Goal: Information Seeking & Learning: Learn about a topic

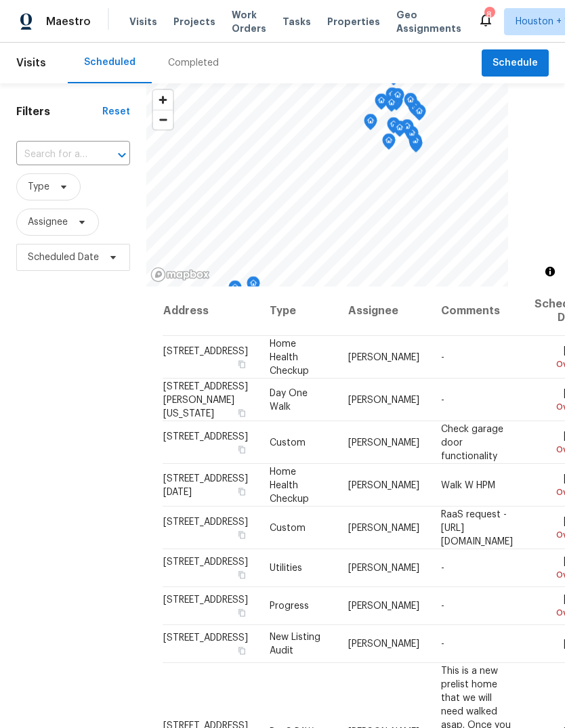
click at [198, 19] on span "Projects" at bounding box center [194, 22] width 42 height 14
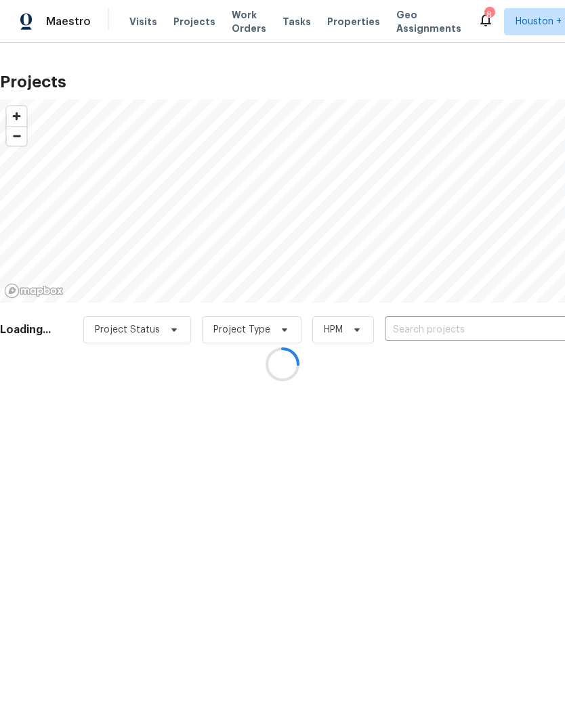
click at [183, 32] on div at bounding box center [282, 364] width 565 height 728
click at [522, 331] on div at bounding box center [282, 364] width 565 height 728
click at [522, 330] on div at bounding box center [282, 364] width 565 height 728
click at [530, 324] on div at bounding box center [282, 364] width 565 height 728
click at [524, 327] on div at bounding box center [282, 364] width 565 height 728
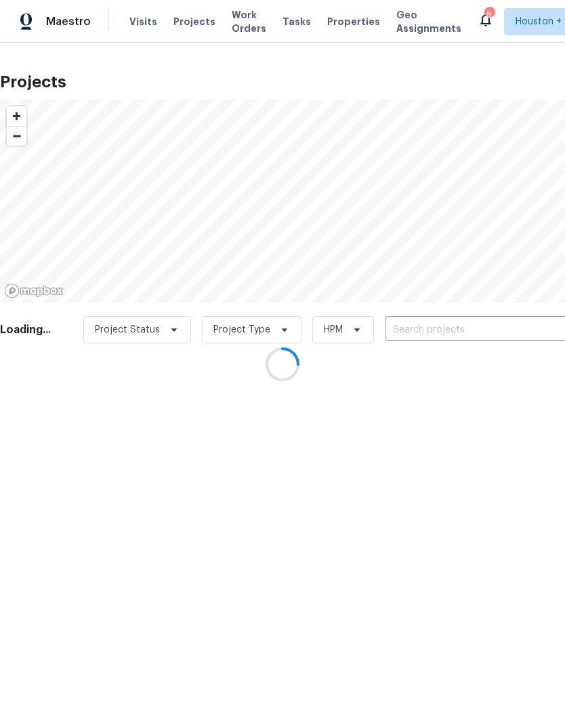
click at [525, 328] on div at bounding box center [282, 364] width 565 height 728
click at [523, 327] on div at bounding box center [282, 364] width 565 height 728
click at [532, 324] on div at bounding box center [282, 364] width 565 height 728
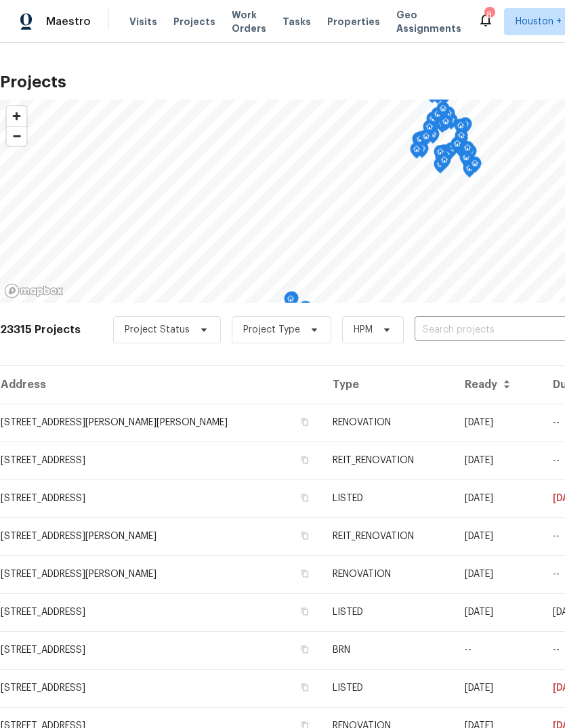
click at [495, 324] on input "text" at bounding box center [491, 330] width 155 height 21
type input "3231 ben"
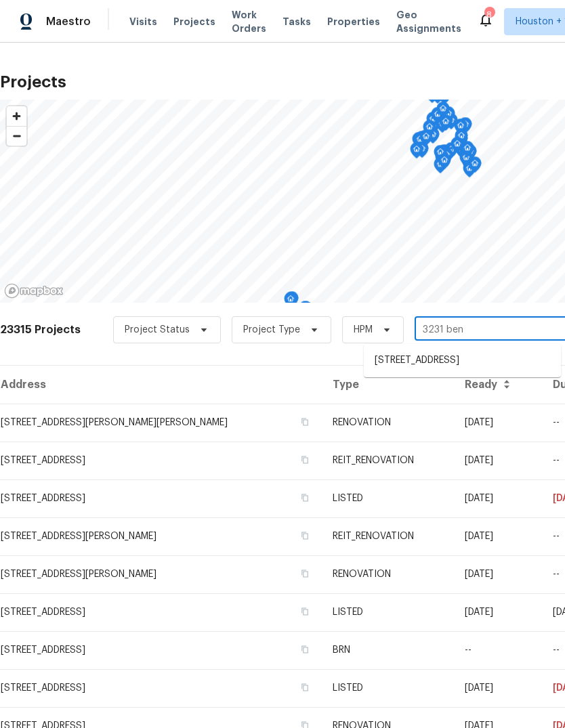
click at [540, 355] on li "[STREET_ADDRESS]" at bounding box center [462, 360] width 197 height 22
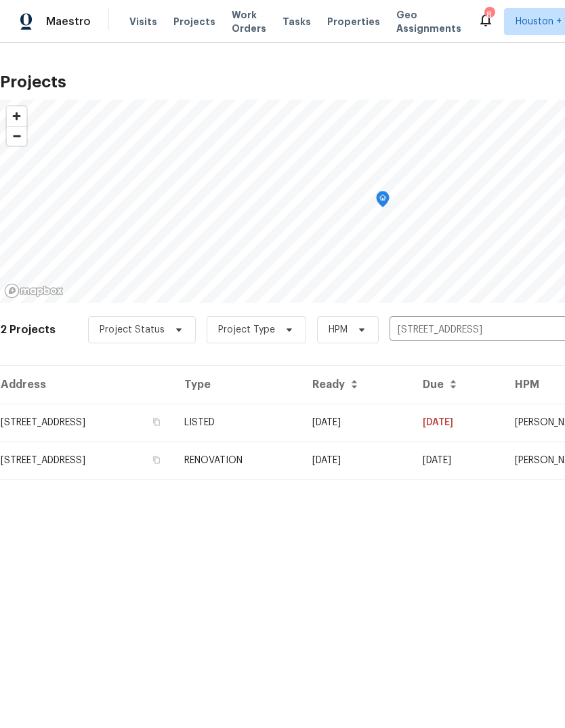
click at [60, 425] on td "[STREET_ADDRESS]" at bounding box center [86, 423] width 173 height 38
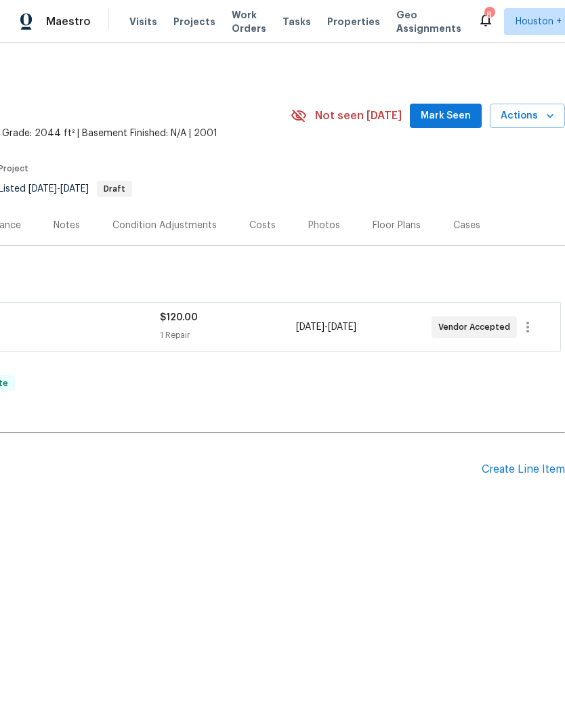
scroll to position [0, 200]
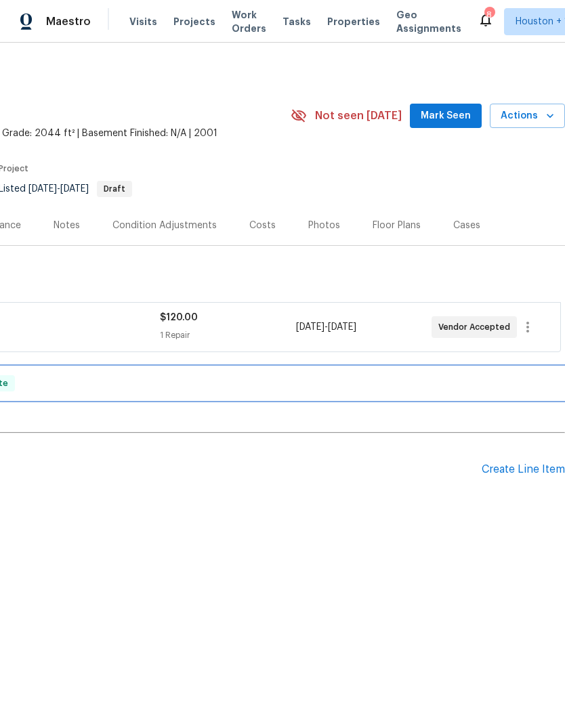
click at [499, 391] on div "RENOVATION [DATE] - [DATE] Complete" at bounding box center [182, 383] width 757 height 16
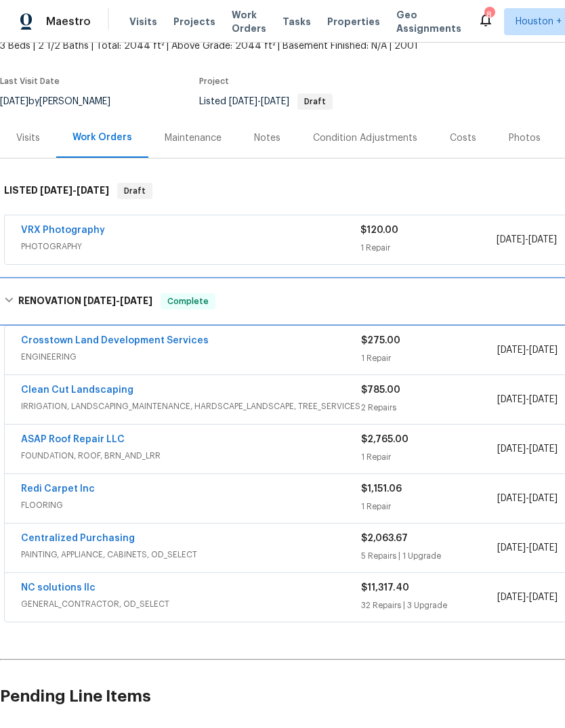
scroll to position [87, 0]
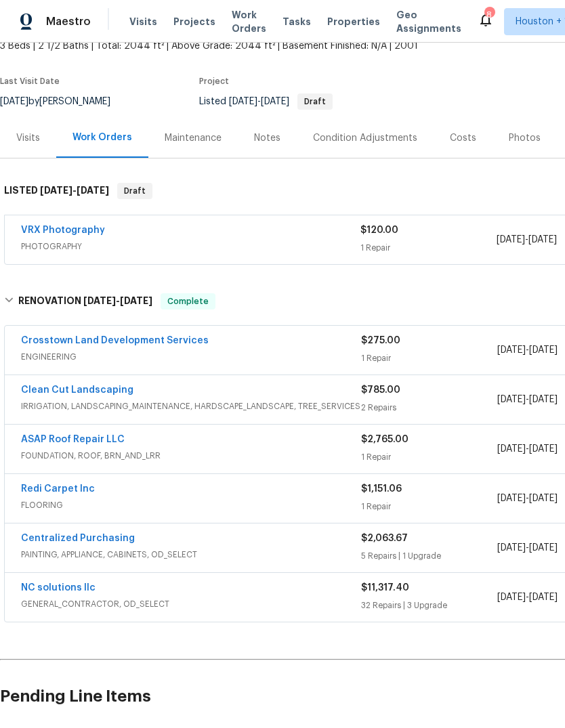
click at [305, 599] on span "GENERAL_CONTRACTOR, OD_SELECT" at bounding box center [191, 604] width 340 height 14
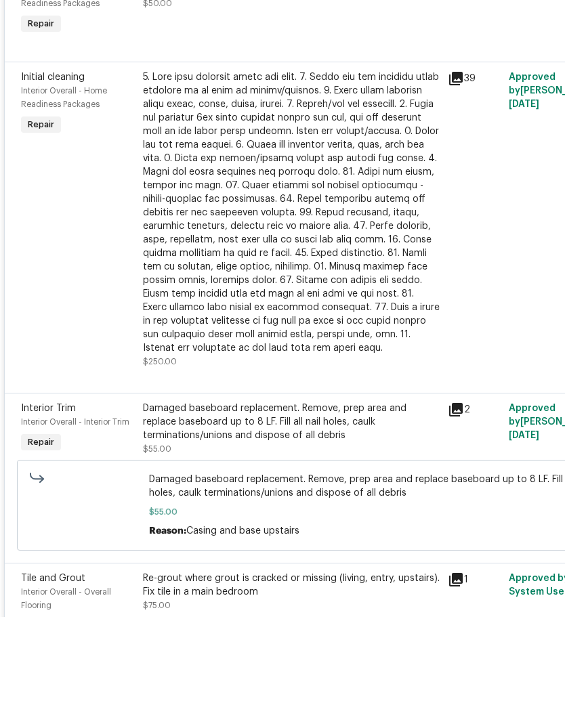
scroll to position [3697, 0]
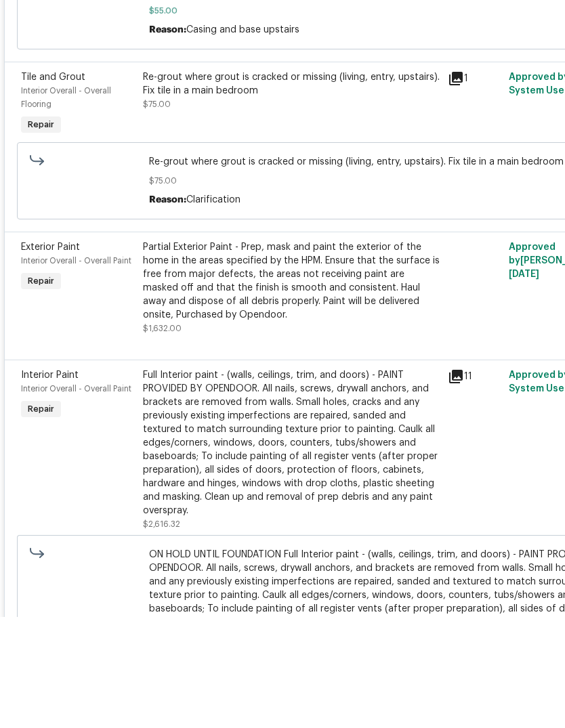
click at [395, 351] on div "Partial Exterior Paint - Prep, mask and paint the exterior of the home in the a…" at bounding box center [291, 391] width 297 height 81
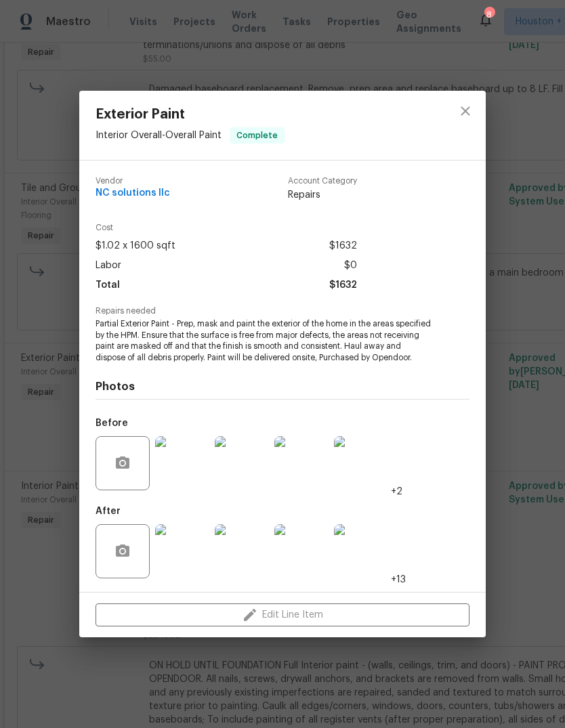
click at [188, 456] on img at bounding box center [182, 463] width 54 height 54
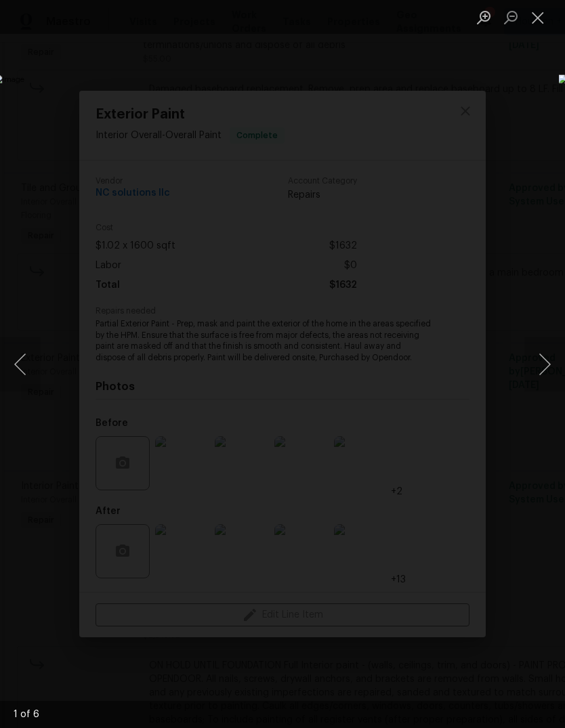
click at [536, 362] on button "Next image" at bounding box center [544, 364] width 41 height 54
click at [543, 362] on button "Next image" at bounding box center [544, 364] width 41 height 54
click at [538, 366] on button "Next image" at bounding box center [544, 364] width 41 height 54
click at [545, 354] on button "Next image" at bounding box center [544, 364] width 41 height 54
click at [540, 366] on button "Next image" at bounding box center [544, 364] width 41 height 54
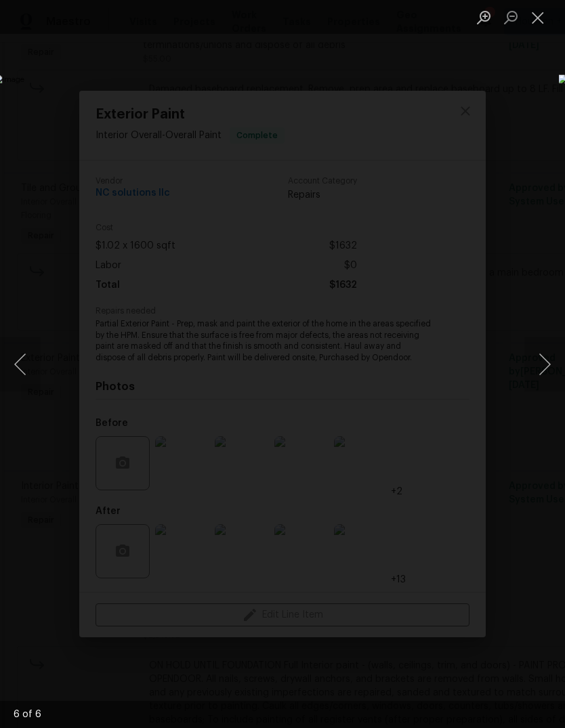
click at [538, 361] on button "Next image" at bounding box center [544, 364] width 41 height 54
click at [540, 362] on button "Next image" at bounding box center [544, 364] width 41 height 54
click at [539, 25] on button "Close lightbox" at bounding box center [537, 17] width 27 height 24
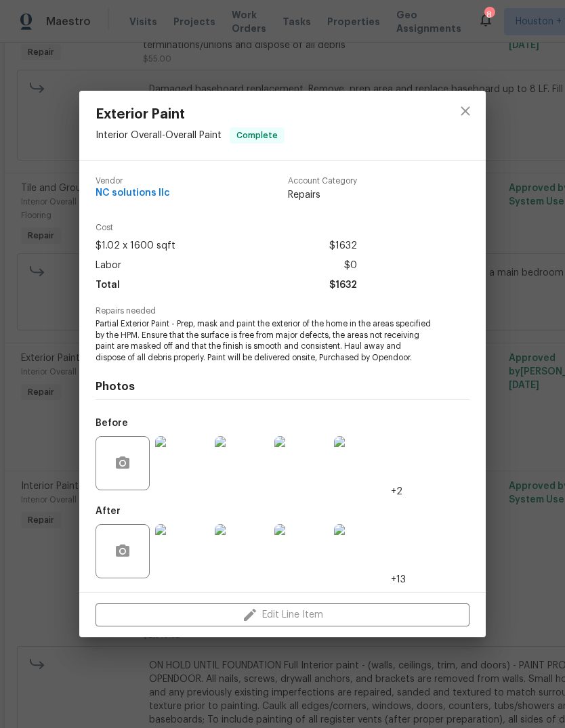
click at [533, 417] on div "Exterior Paint Interior Overall - Overall Paint Complete Vendor NC solutions ll…" at bounding box center [282, 364] width 565 height 728
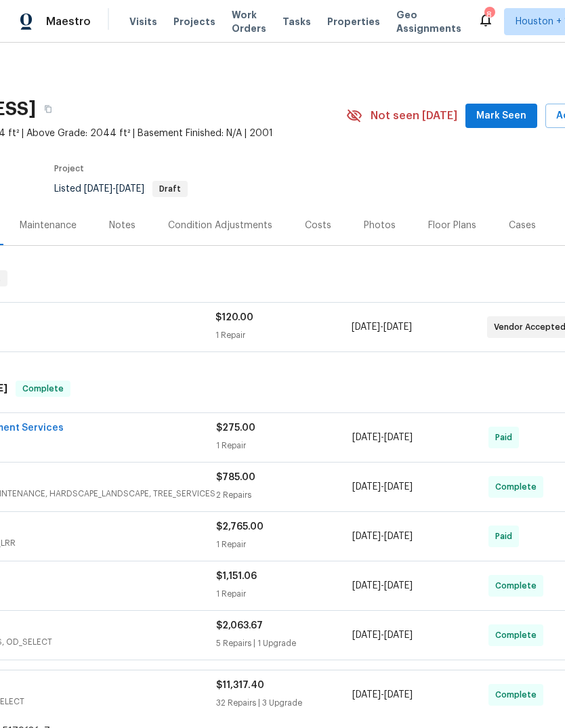
scroll to position [0, 145]
click at [364, 219] on div "Photos" at bounding box center [380, 226] width 32 height 14
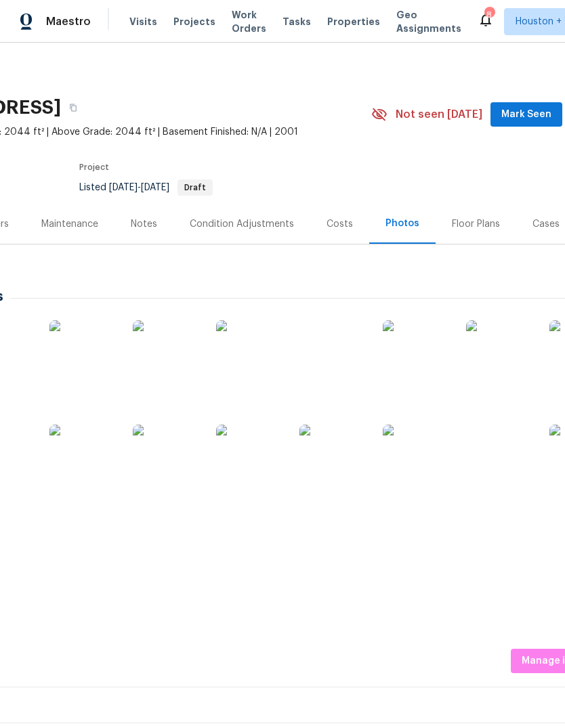
scroll to position [3, 200]
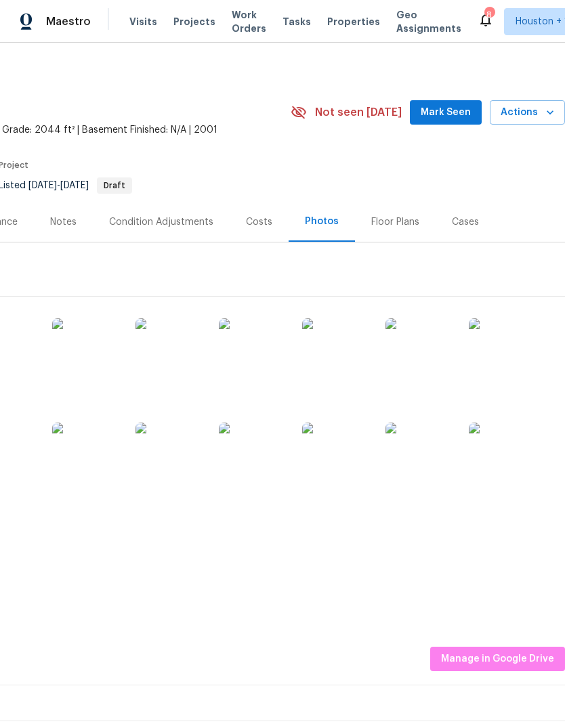
click at [511, 318] on img at bounding box center [503, 352] width 68 height 68
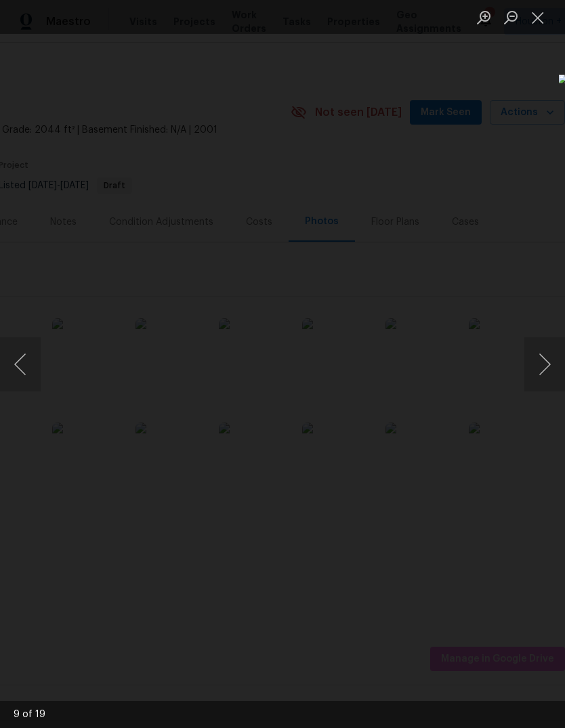
click at [528, 25] on button "Close lightbox" at bounding box center [537, 17] width 27 height 24
